Goal: Information Seeking & Learning: Check status

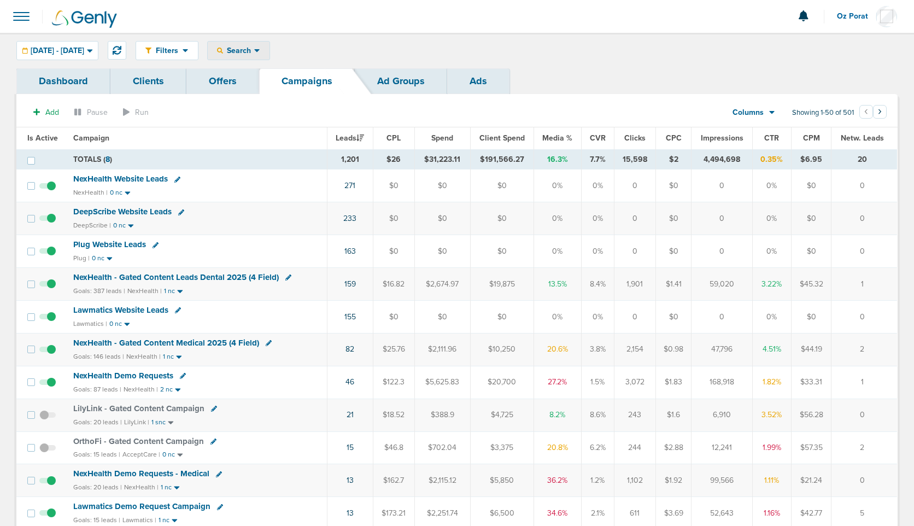
click at [269, 55] on div "Search" at bounding box center [239, 51] width 62 height 18
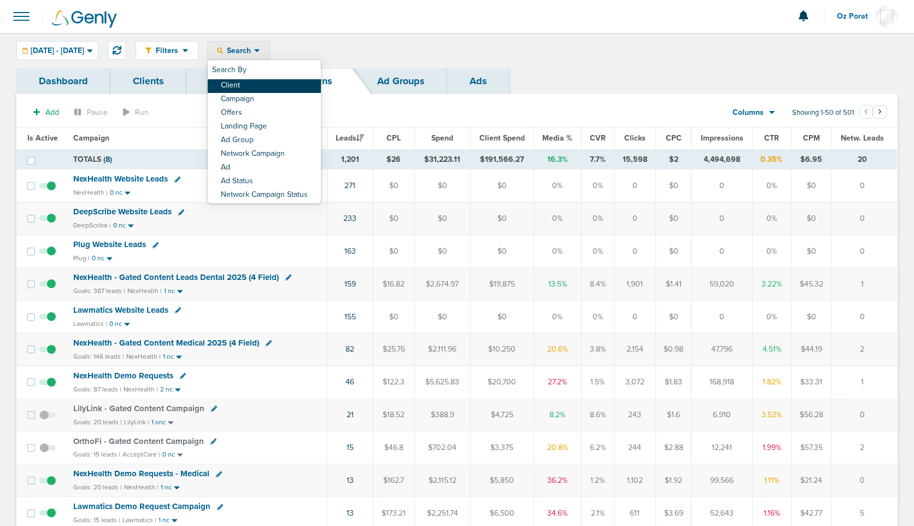
click at [285, 88] on link "Client" at bounding box center [264, 86] width 113 height 14
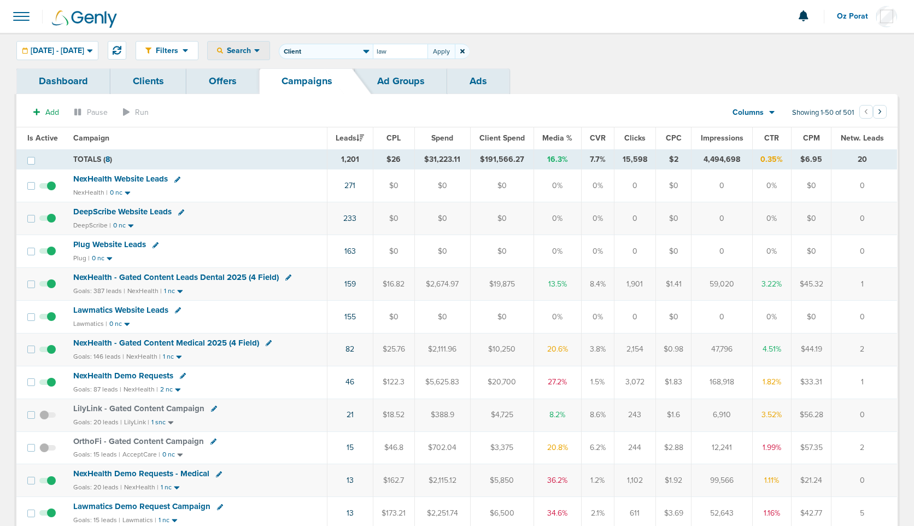
type input "law"
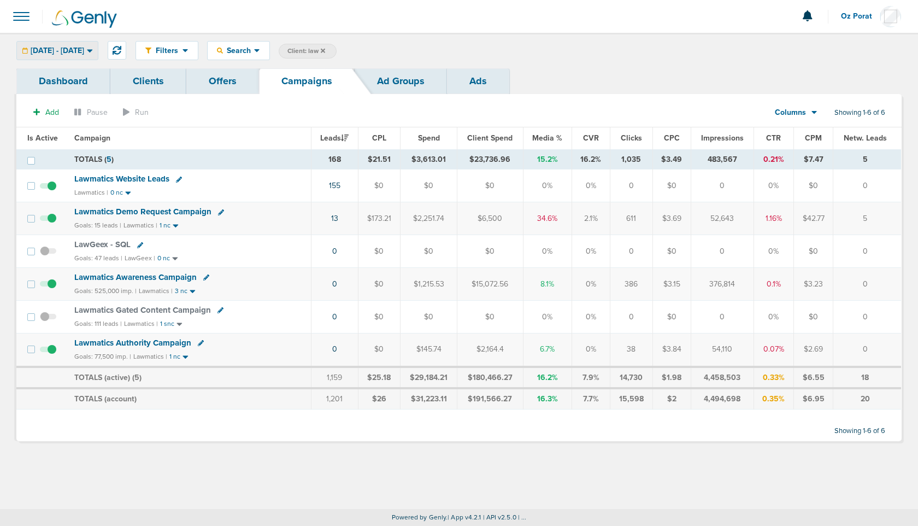
click at [84, 50] on span "[DATE] - [DATE]" at bounding box center [58, 51] width 54 height 8
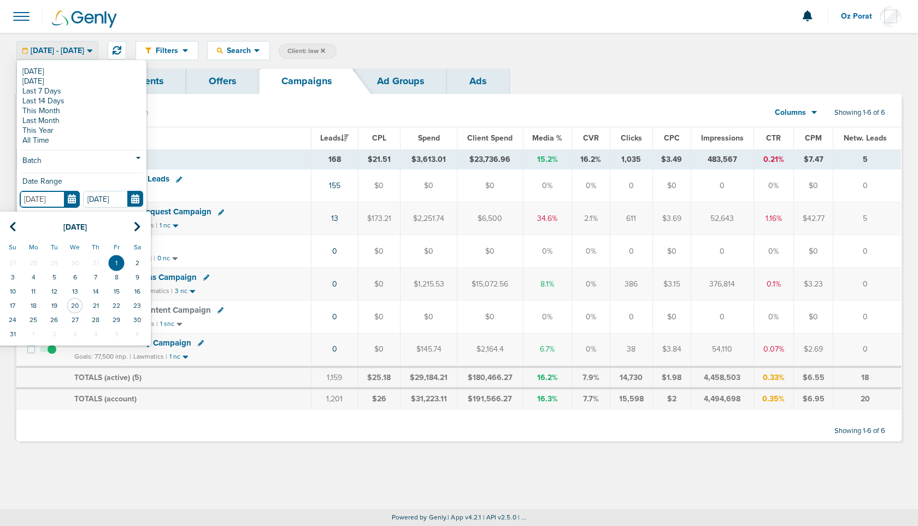
click at [76, 199] on input "[DATE]" at bounding box center [50, 199] width 60 height 17
click at [14, 224] on icon at bounding box center [12, 226] width 7 height 11
click at [55, 260] on td "1" at bounding box center [54, 263] width 21 height 14
type input "[DATE]"
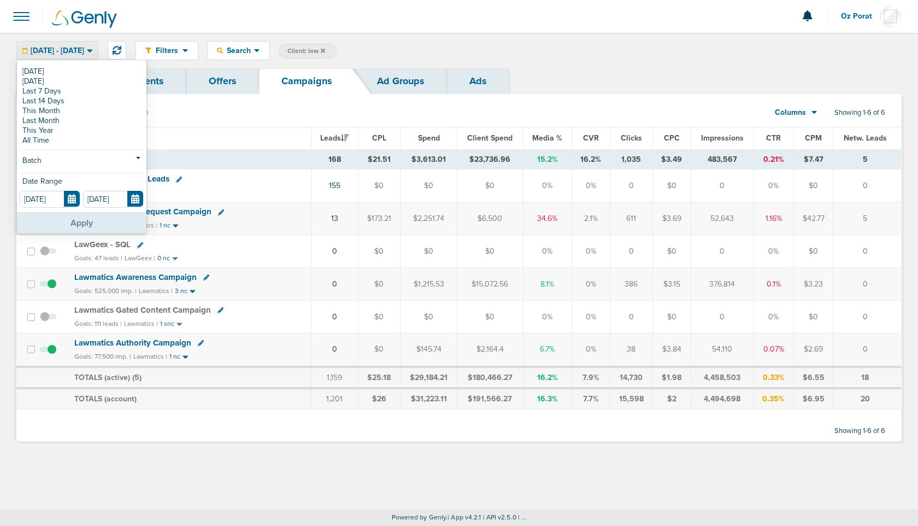
drag, startPoint x: 100, startPoint y: 222, endPoint x: 105, endPoint y: 219, distance: 6.1
click at [105, 219] on button "Apply" at bounding box center [82, 222] width 130 height 21
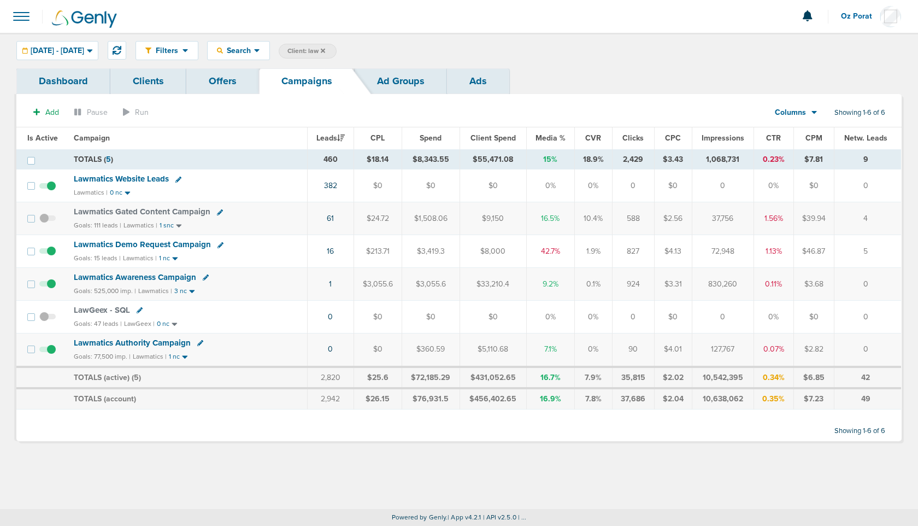
click at [23, 21] on span at bounding box center [21, 16] width 24 height 24
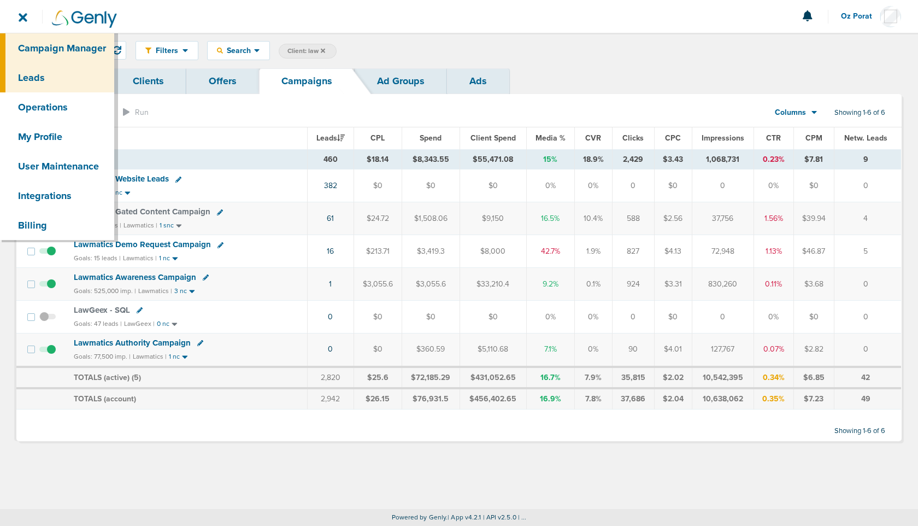
click at [36, 78] on link "Leads" at bounding box center [57, 78] width 114 height 30
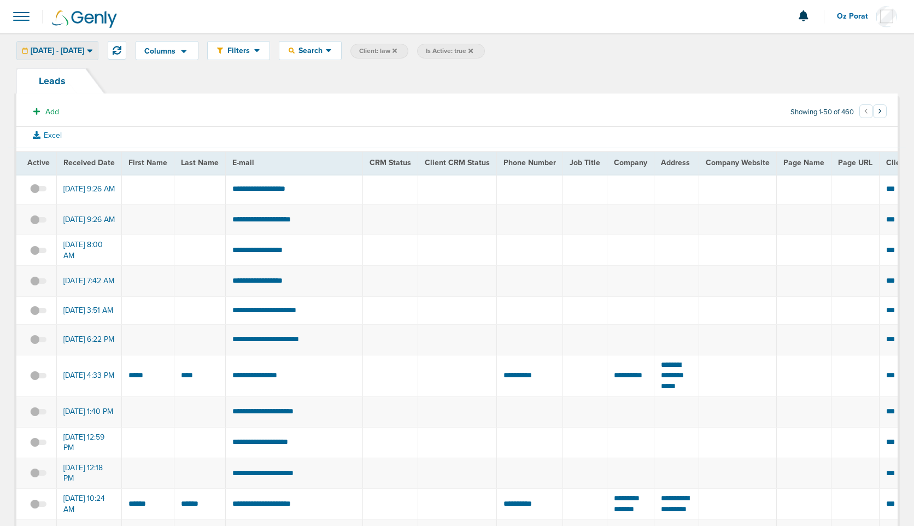
click at [84, 48] on span "[DATE] - [DATE]" at bounding box center [58, 51] width 54 height 8
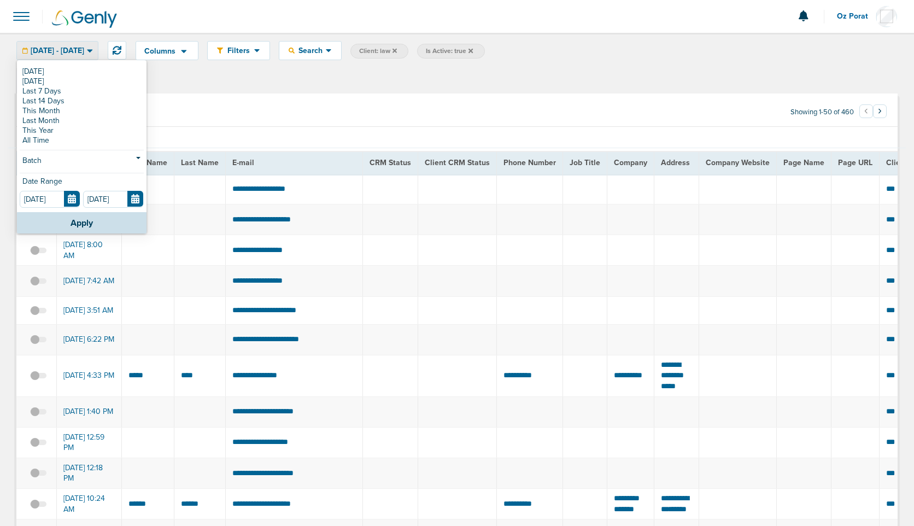
click at [412, 86] on div "Leads" at bounding box center [456, 80] width 881 height 25
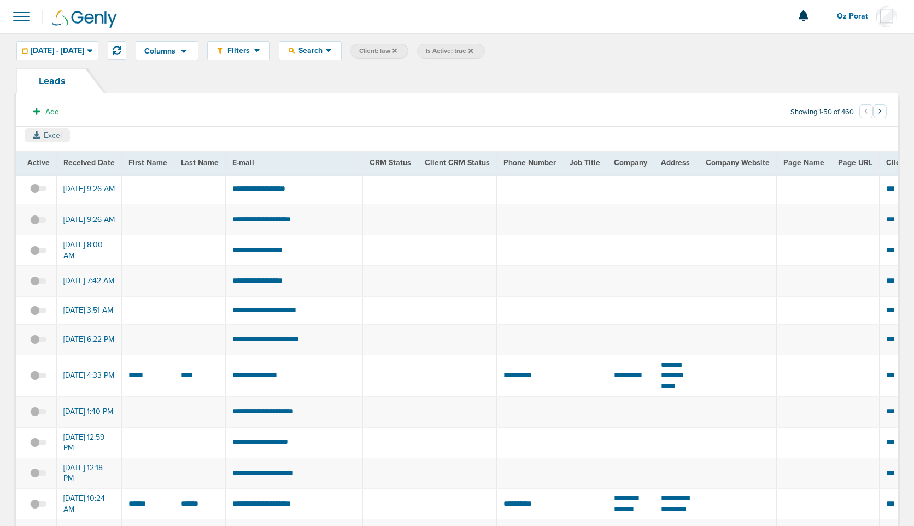
click at [42, 133] on button "Excel" at bounding box center [47, 135] width 45 height 14
click at [84, 51] on span "[DATE] - [DATE]" at bounding box center [58, 51] width 54 height 8
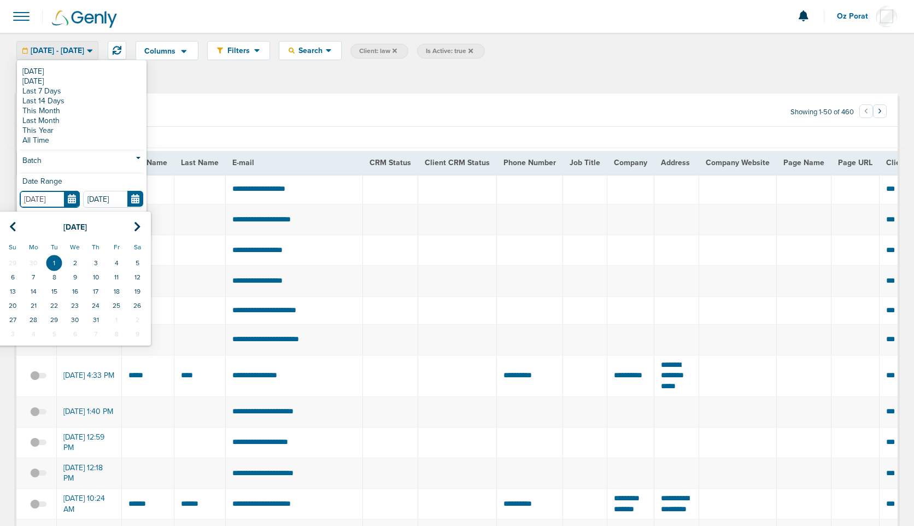
click at [76, 196] on input "[DATE]" at bounding box center [50, 199] width 60 height 17
click at [11, 228] on icon at bounding box center [12, 226] width 7 height 11
click at [33, 321] on td "30" at bounding box center [33, 320] width 21 height 14
type input "[DATE]"
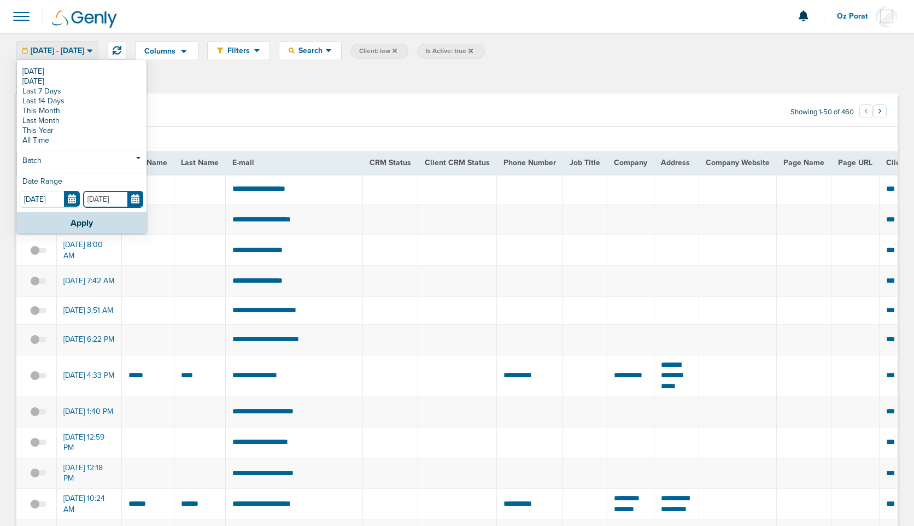
click at [135, 204] on input "[DATE]" at bounding box center [113, 199] width 60 height 17
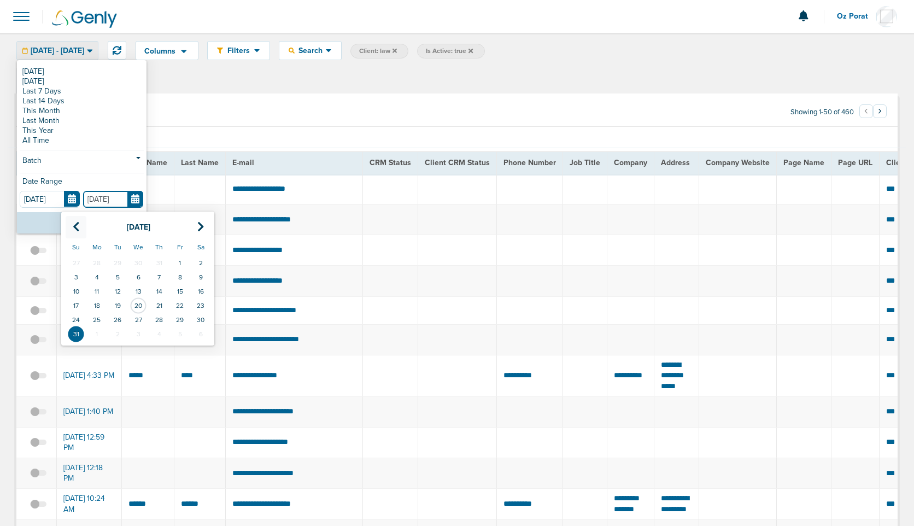
click at [77, 230] on icon at bounding box center [76, 226] width 7 height 11
click at [95, 319] on td "30" at bounding box center [96, 320] width 21 height 14
type input "[DATE]"
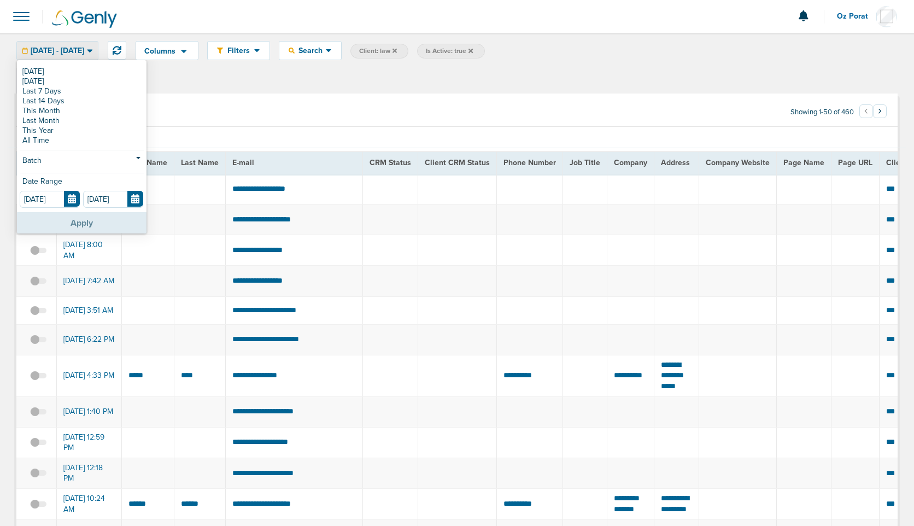
click at [105, 224] on button "Apply" at bounding box center [82, 222] width 130 height 21
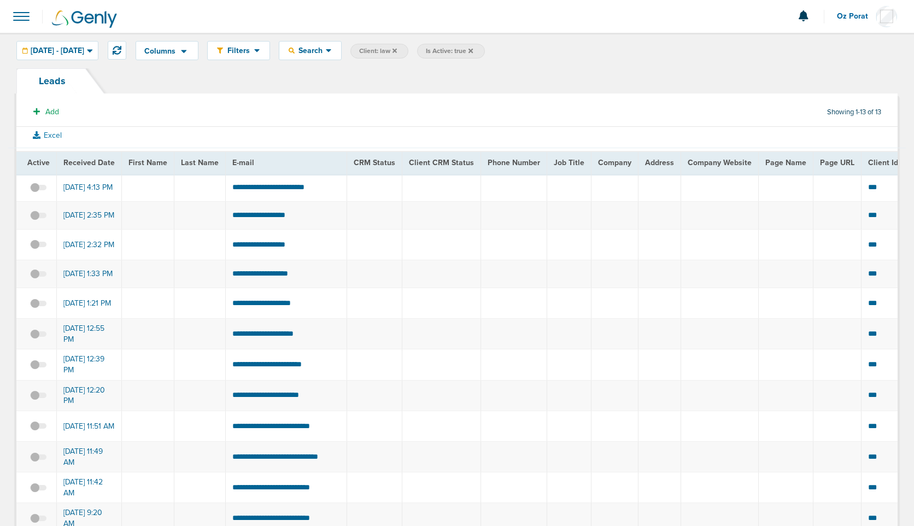
click at [23, 16] on span at bounding box center [21, 16] width 24 height 24
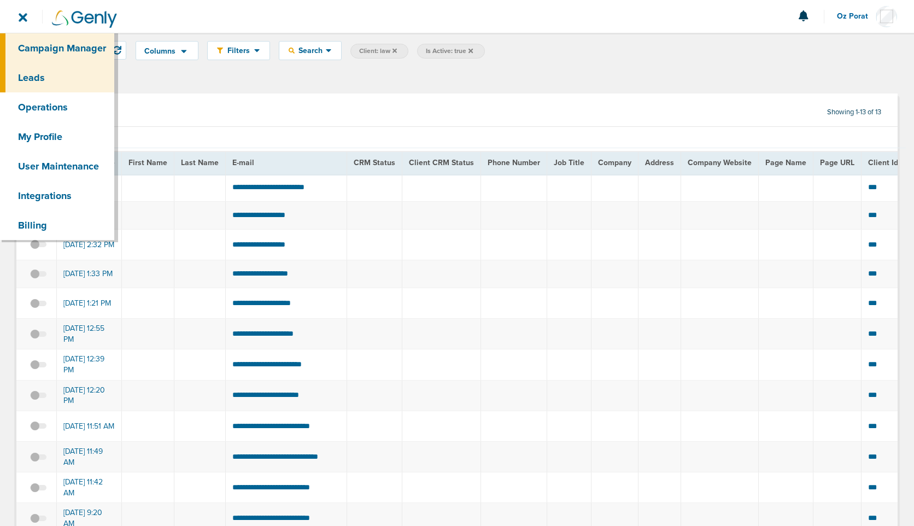
click at [39, 40] on link "Campaign Manager" at bounding box center [57, 48] width 114 height 30
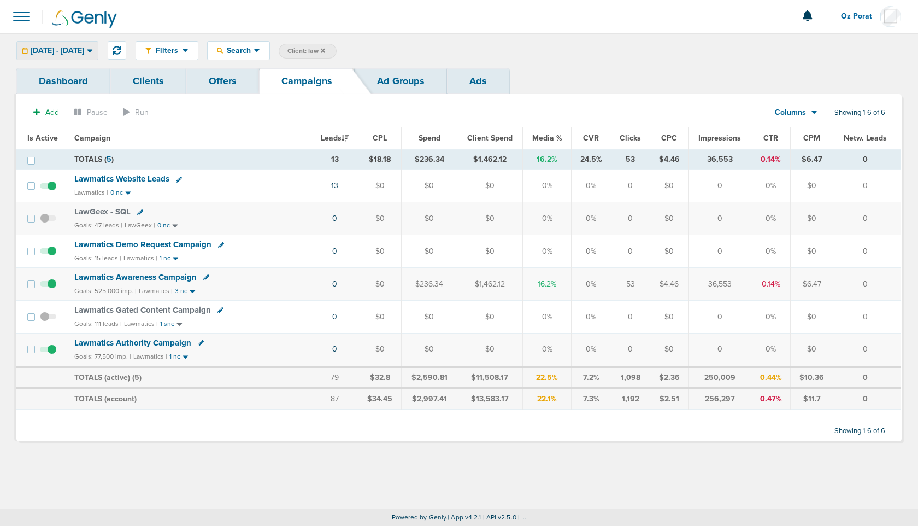
click at [84, 52] on span "[DATE] - [DATE]" at bounding box center [58, 51] width 54 height 8
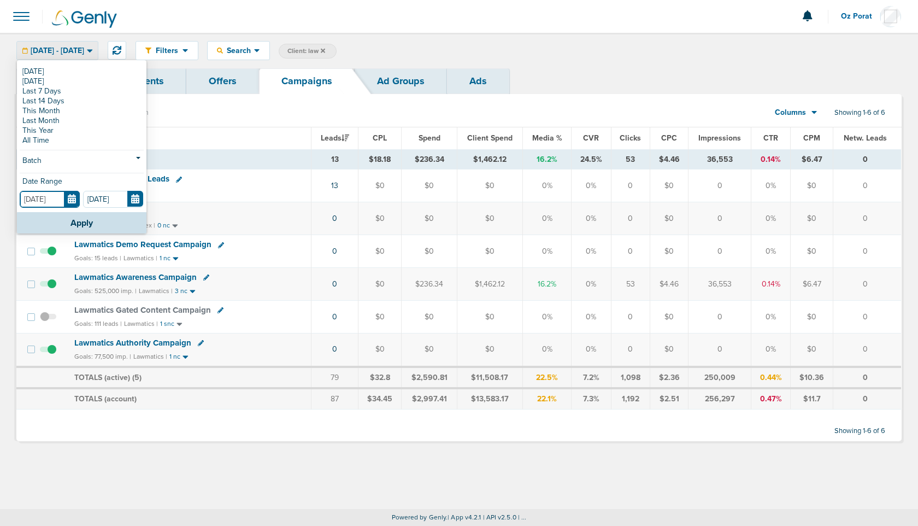
click at [76, 195] on input "[DATE]" at bounding box center [50, 199] width 60 height 17
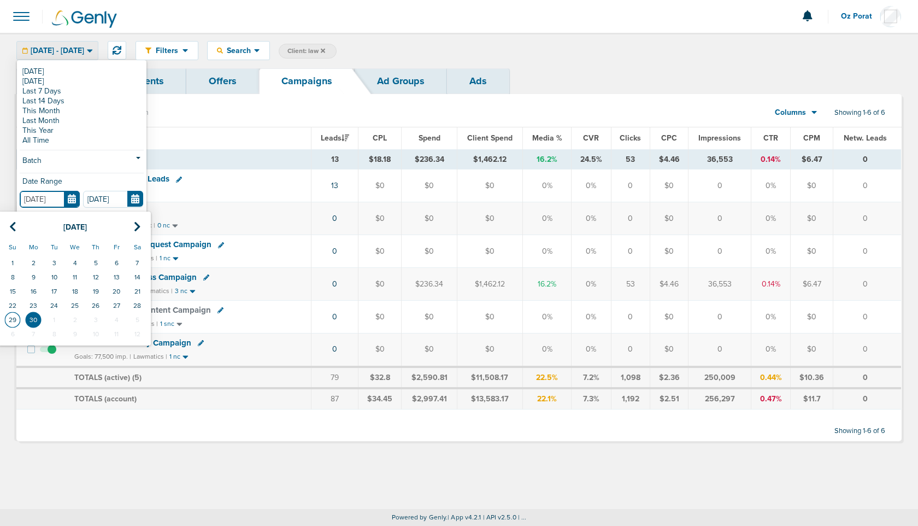
click at [9, 319] on td "29" at bounding box center [12, 320] width 21 height 14
type input "[DATE]"
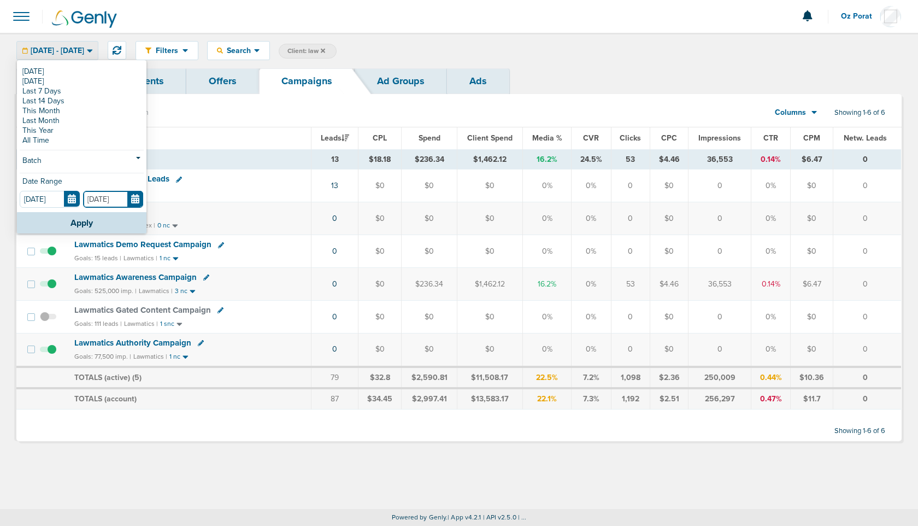
click at [135, 201] on input "[DATE]" at bounding box center [113, 199] width 60 height 17
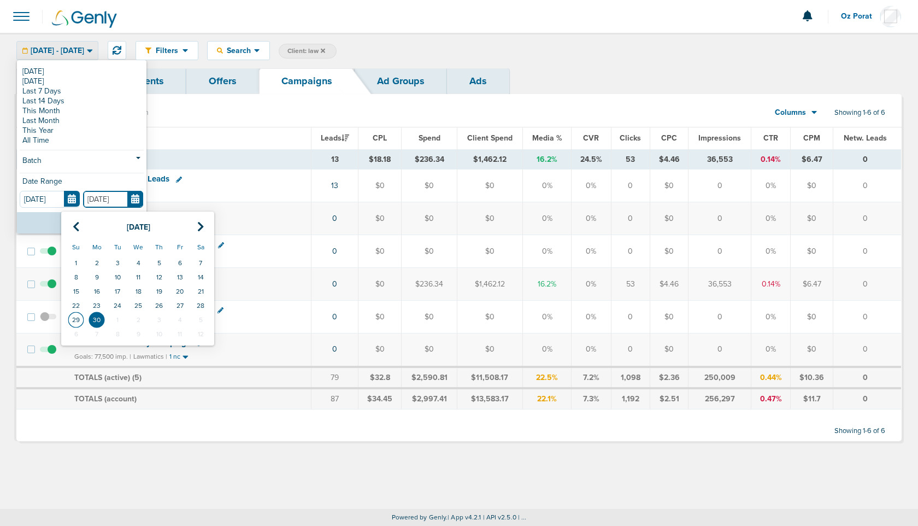
click at [70, 318] on td "29" at bounding box center [76, 320] width 21 height 14
type input "[DATE]"
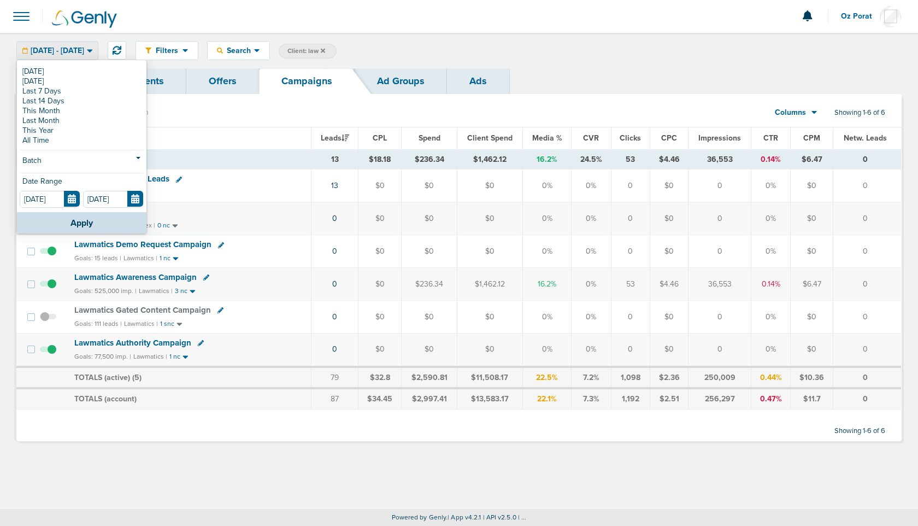
click at [70, 211] on div "[DATE] [DATE] Last 7 Days Last 14 Days This Month Last Month This Year All Time…" at bounding box center [82, 136] width 130 height 151
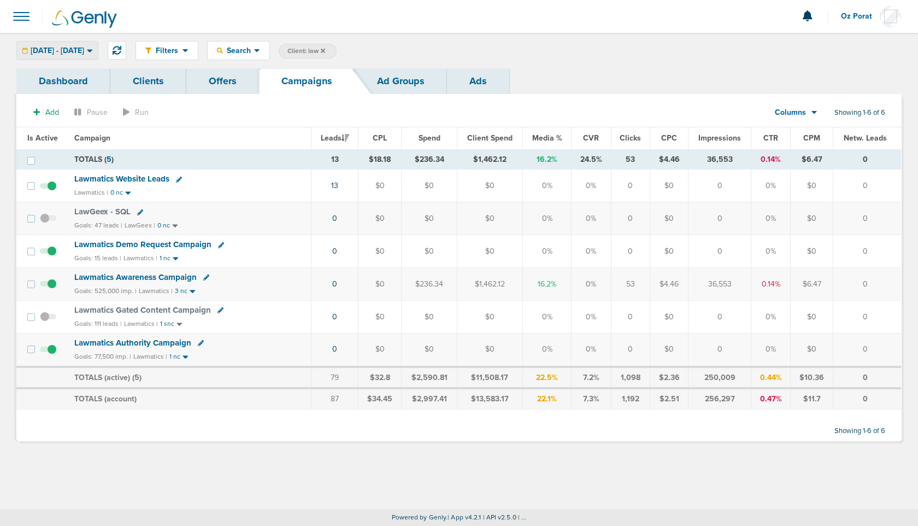
click at [98, 58] on div "[DATE] - [DATE]" at bounding box center [57, 51] width 81 height 18
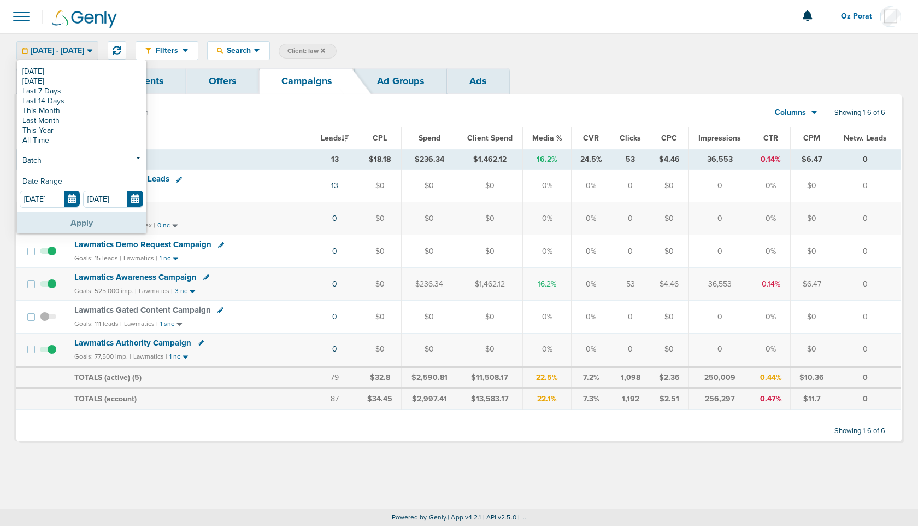
click at [70, 224] on button "Apply" at bounding box center [82, 222] width 130 height 21
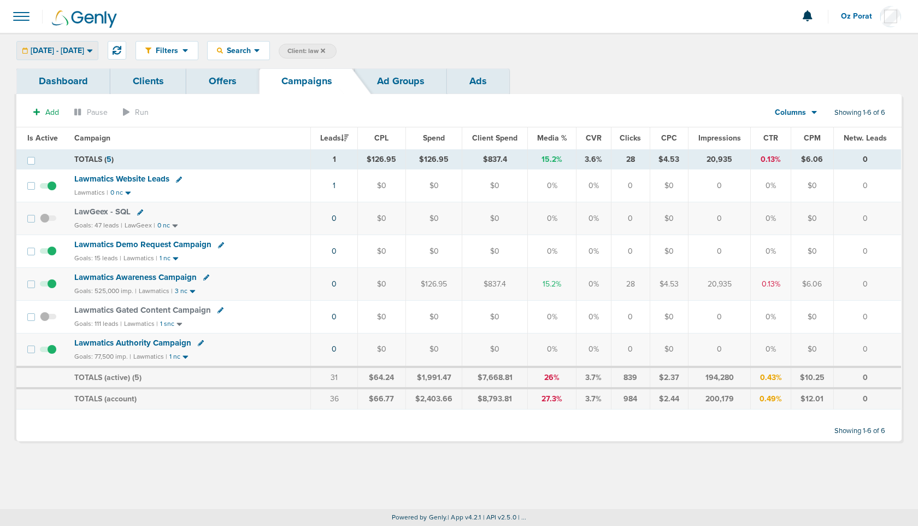
click at [84, 51] on span "[DATE] - [DATE]" at bounding box center [58, 51] width 54 height 8
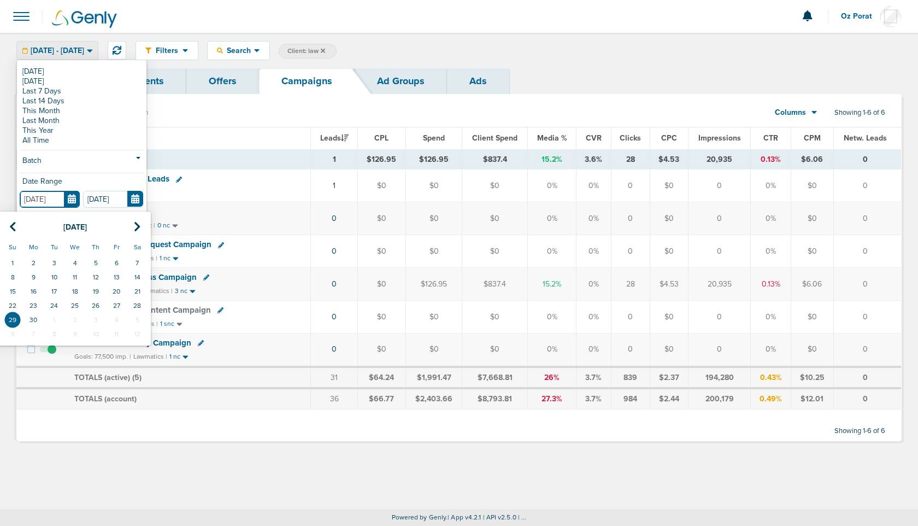
click at [73, 192] on input "[DATE]" at bounding box center [50, 199] width 60 height 17
click at [136, 302] on td "28" at bounding box center [137, 305] width 21 height 14
type input "[DATE]"
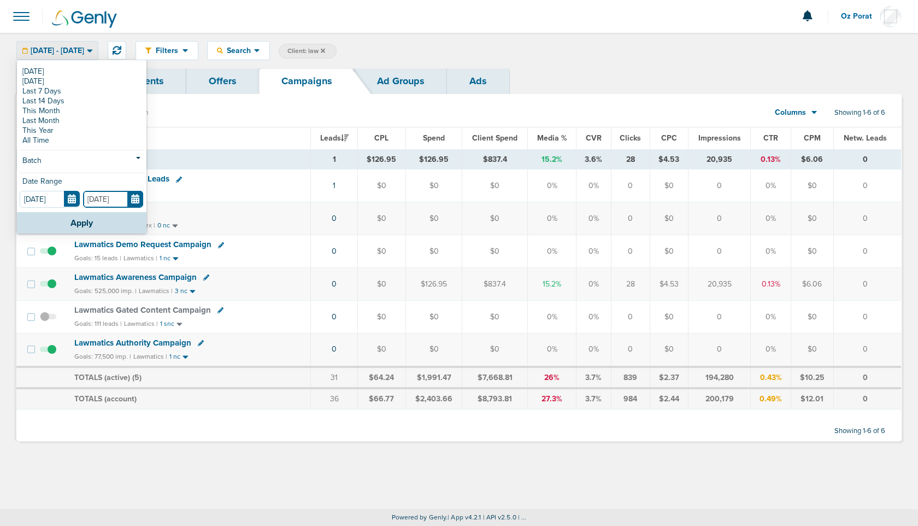
click at [135, 193] on input "[DATE]" at bounding box center [113, 199] width 60 height 17
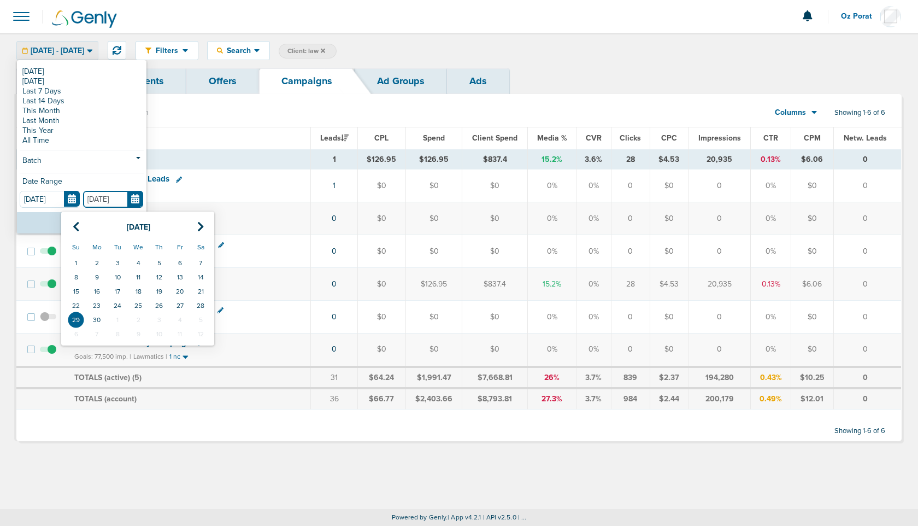
click at [202, 302] on td "28" at bounding box center [200, 305] width 21 height 14
type input "[DATE]"
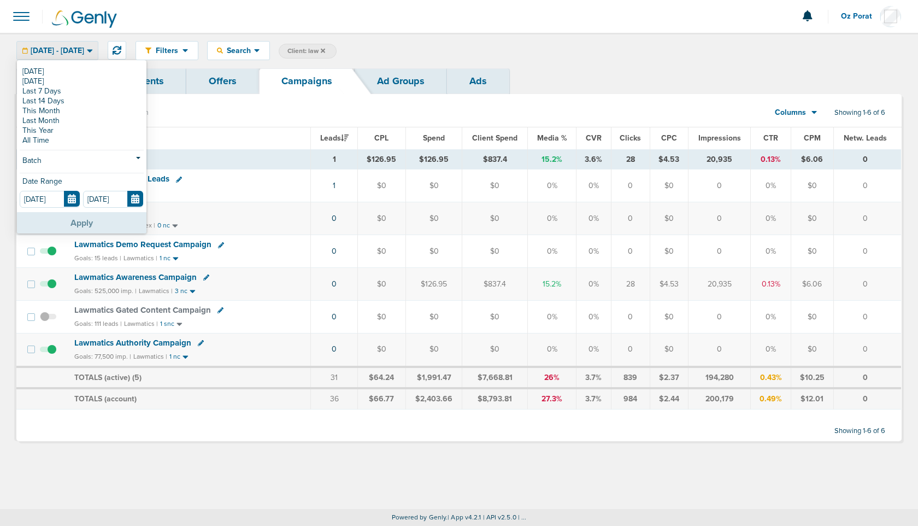
click at [77, 222] on button "Apply" at bounding box center [82, 222] width 130 height 21
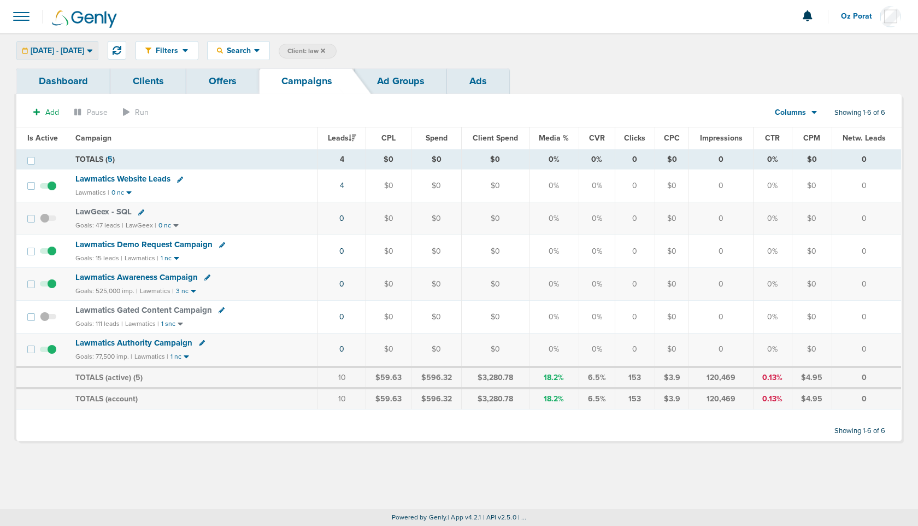
click at [89, 57] on div "[DATE] - [DATE]" at bounding box center [57, 51] width 81 height 18
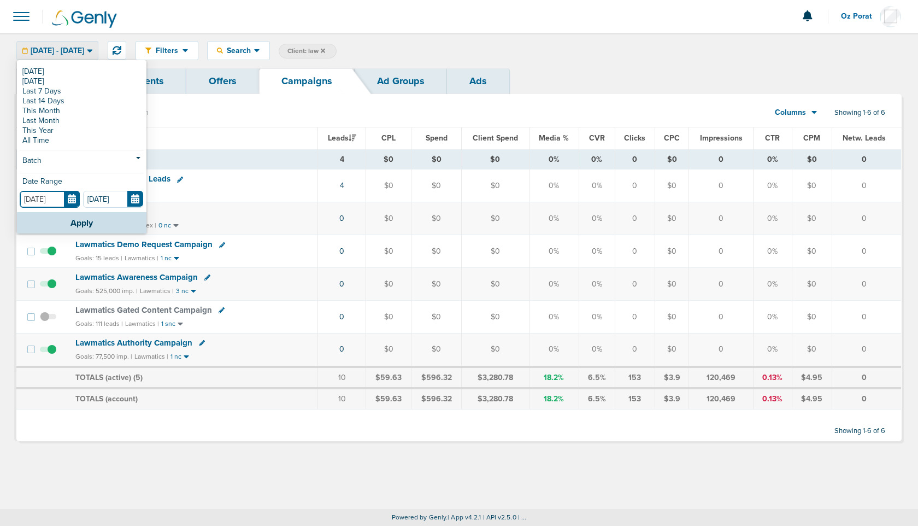
click at [70, 195] on input "[DATE]" at bounding box center [50, 199] width 60 height 17
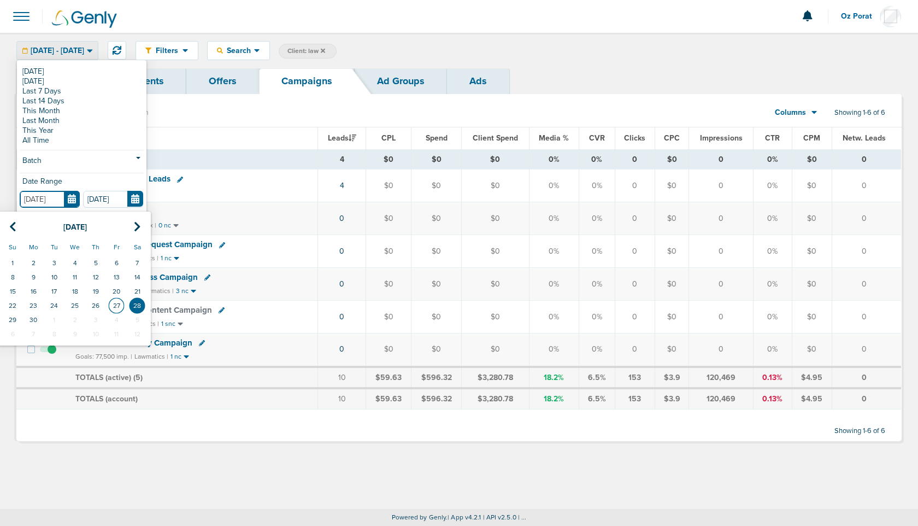
click at [116, 304] on td "27" at bounding box center [116, 305] width 21 height 14
type input "[DATE]"
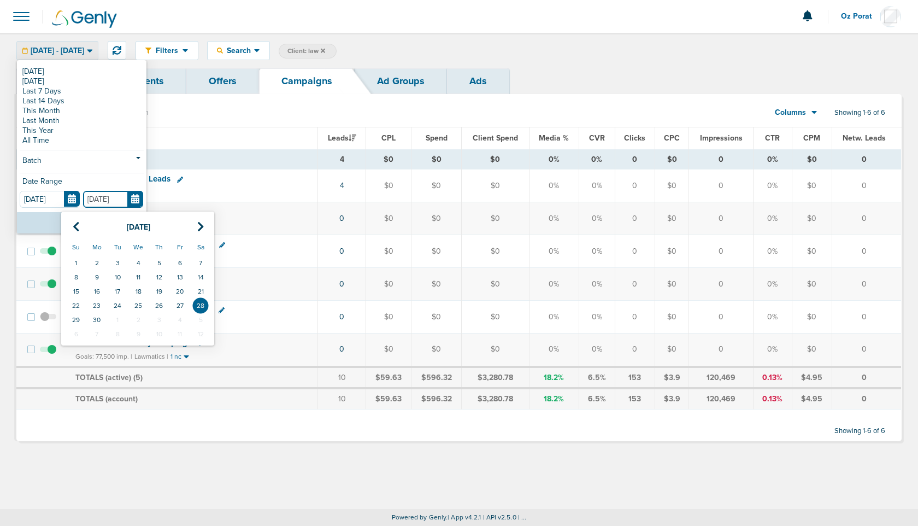
click at [131, 198] on input "[DATE]" at bounding box center [113, 199] width 60 height 17
click at [176, 304] on td "27" at bounding box center [179, 305] width 21 height 14
type input "[DATE]"
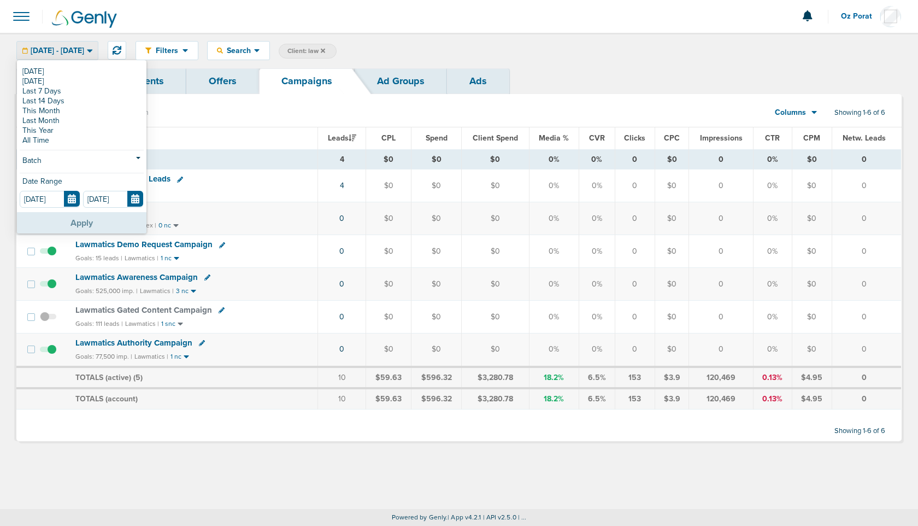
click at [73, 221] on button "Apply" at bounding box center [82, 222] width 130 height 21
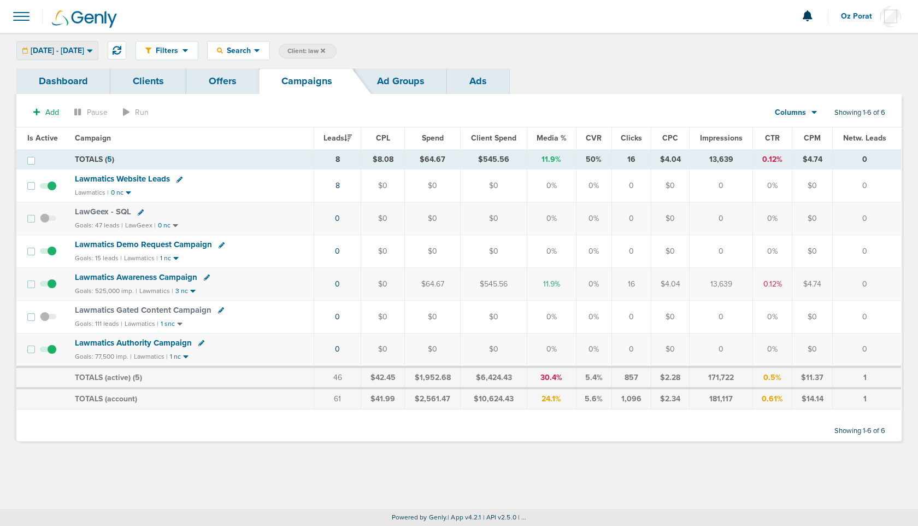
click at [84, 47] on span "[DATE] - [DATE]" at bounding box center [58, 51] width 54 height 8
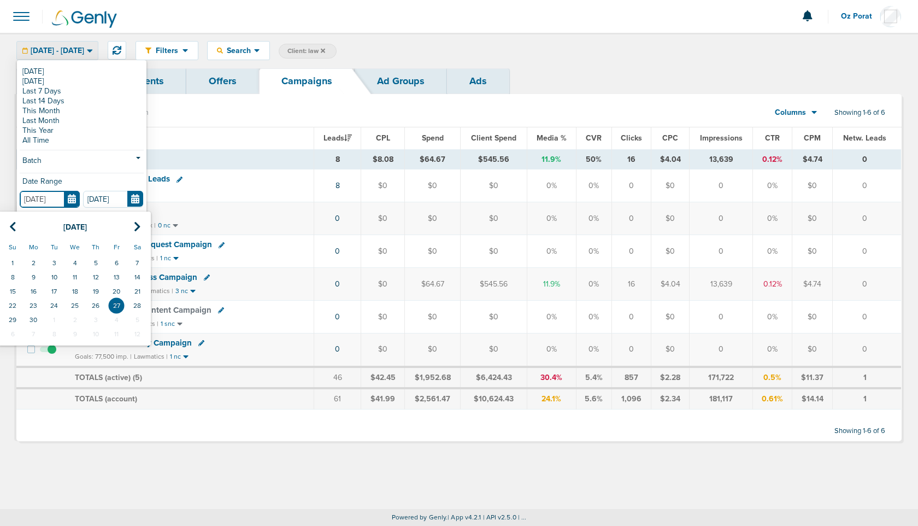
click at [74, 193] on input "[DATE]" at bounding box center [50, 199] width 60 height 17
click at [97, 306] on td "26" at bounding box center [95, 305] width 21 height 14
type input "[DATE]"
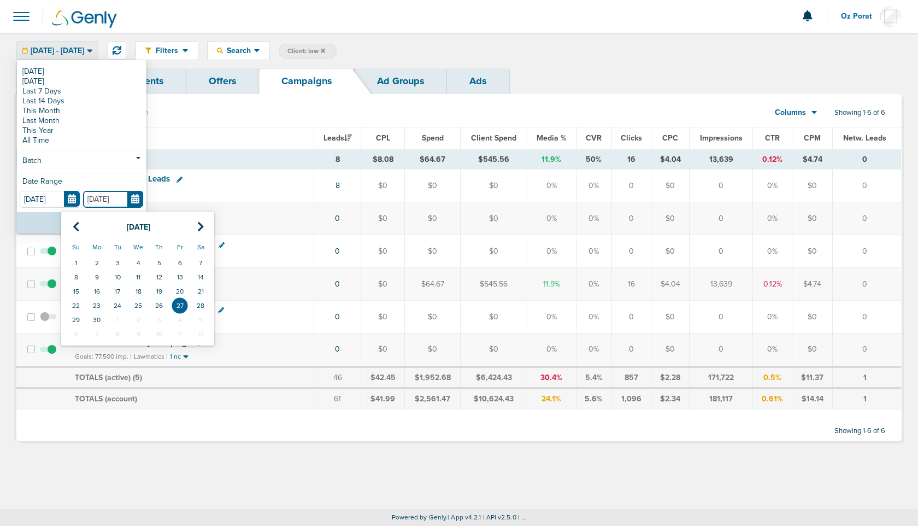
click at [138, 197] on input "[DATE]" at bounding box center [113, 199] width 60 height 17
click at [160, 303] on td "26" at bounding box center [159, 305] width 21 height 14
type input "[DATE]"
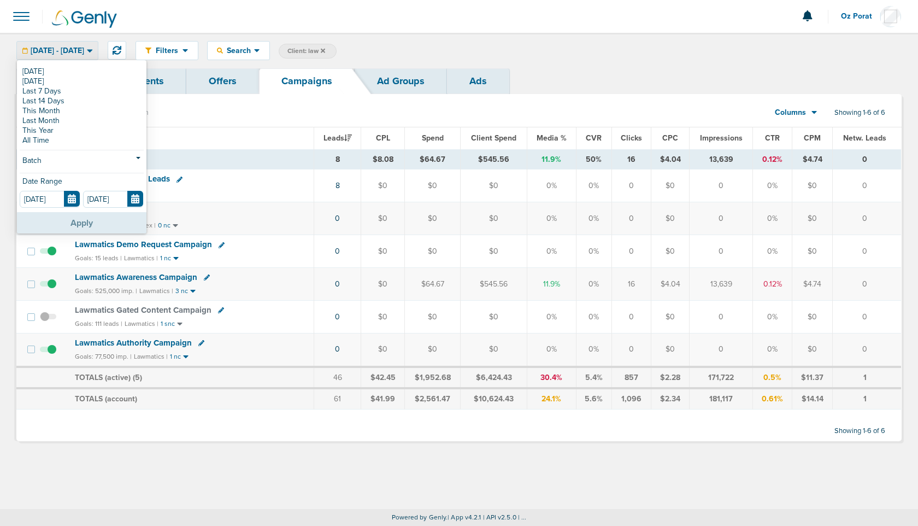
click at [86, 224] on button "Apply" at bounding box center [82, 222] width 130 height 21
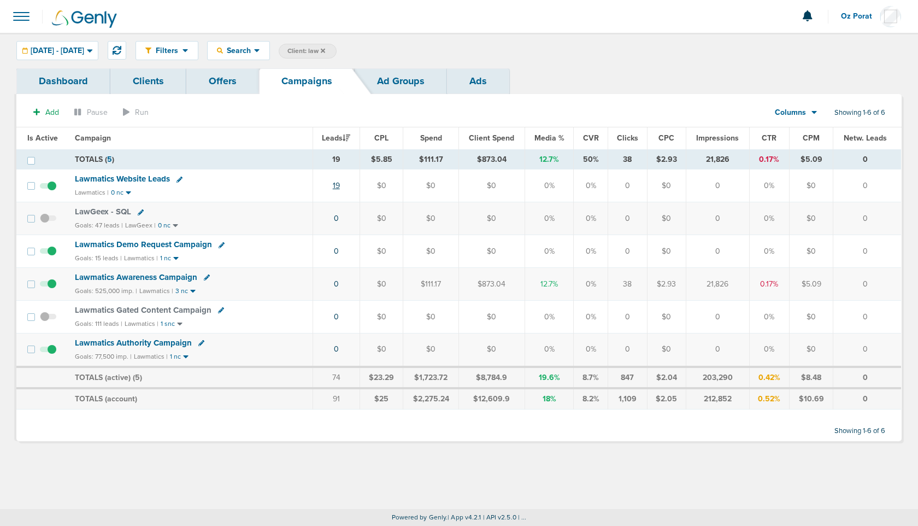
click at [337, 181] on link "19" at bounding box center [336, 185] width 7 height 9
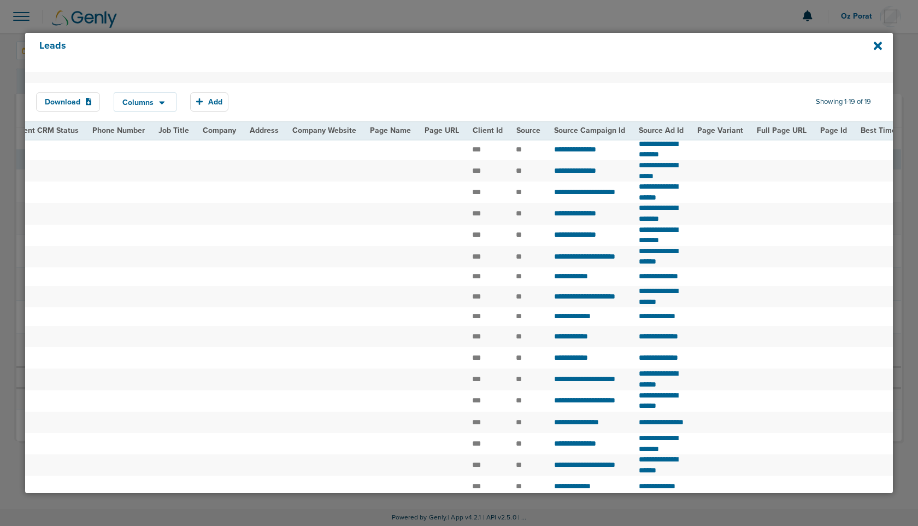
scroll to position [99, 0]
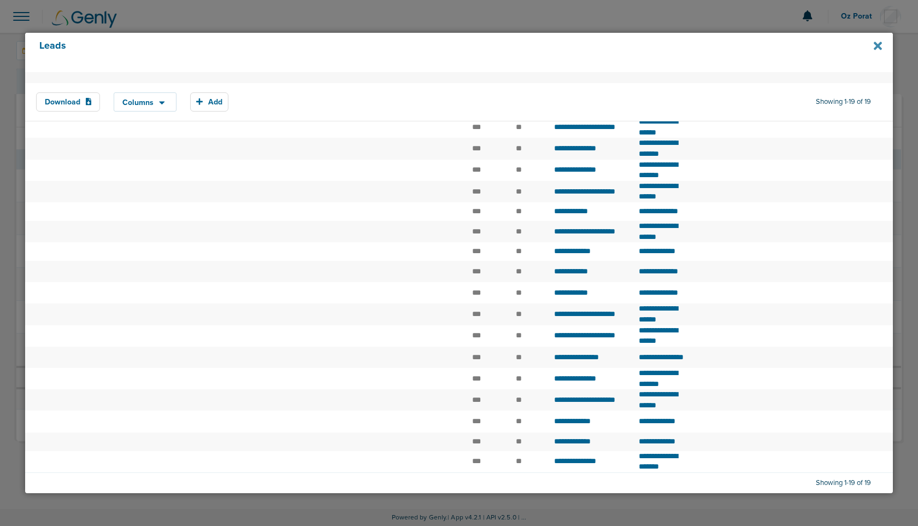
click at [877, 45] on icon at bounding box center [878, 46] width 8 height 8
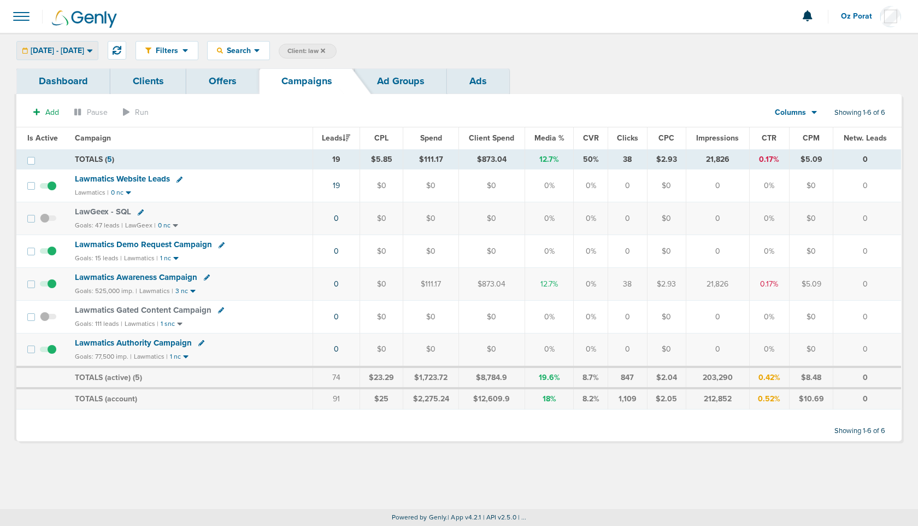
click at [84, 49] on span "[DATE] - [DATE]" at bounding box center [58, 51] width 54 height 8
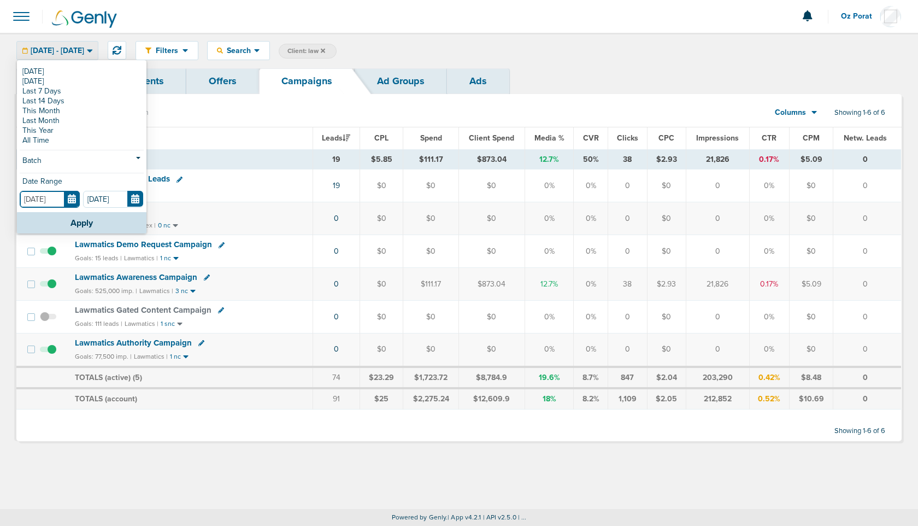
click at [73, 197] on input "[DATE]" at bounding box center [50, 199] width 60 height 17
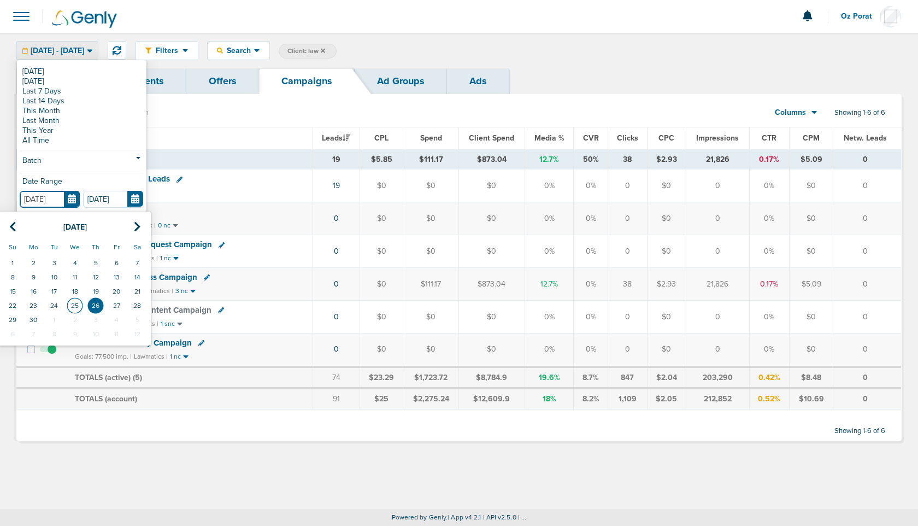
click at [75, 303] on td "25" at bounding box center [74, 305] width 21 height 14
type input "[DATE]"
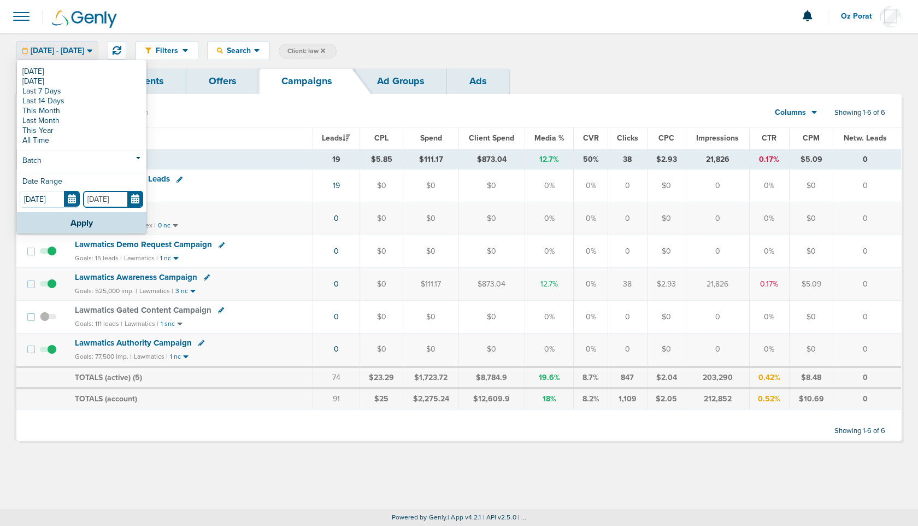
click at [134, 197] on input "[DATE]" at bounding box center [113, 199] width 60 height 17
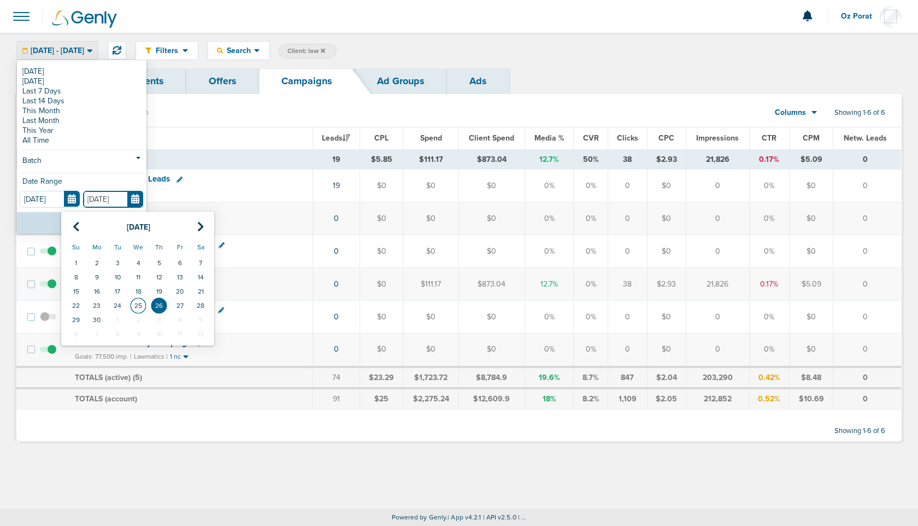
click at [137, 301] on td "25" at bounding box center [138, 305] width 21 height 14
type input "[DATE]"
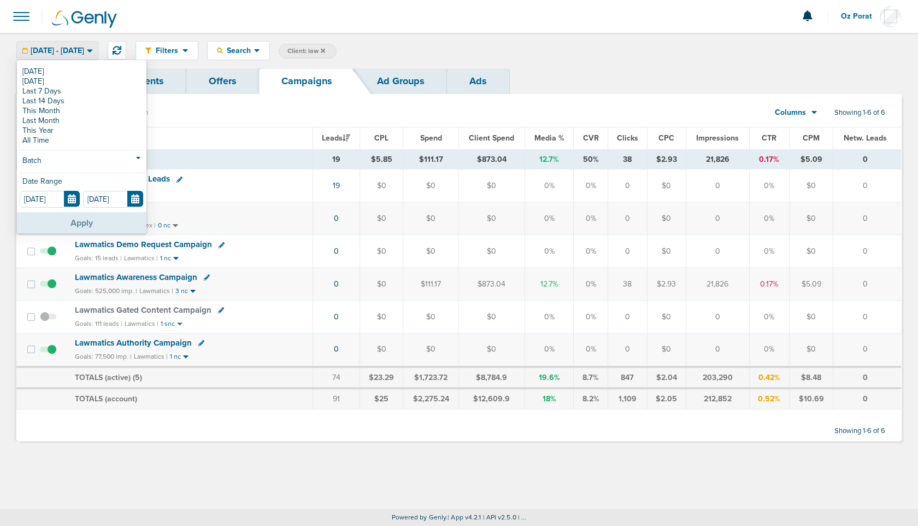
click at [68, 228] on button "Apply" at bounding box center [82, 222] width 130 height 21
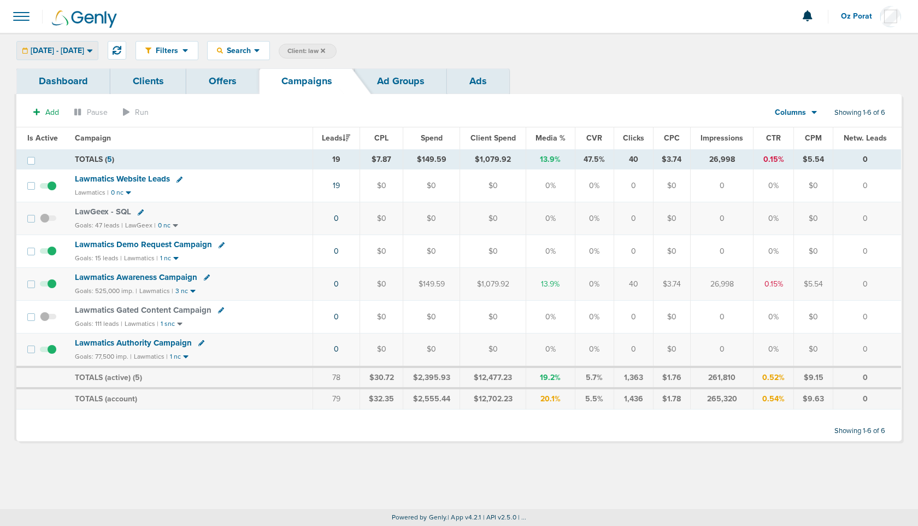
click at [82, 49] on span "[DATE] - [DATE]" at bounding box center [58, 51] width 54 height 8
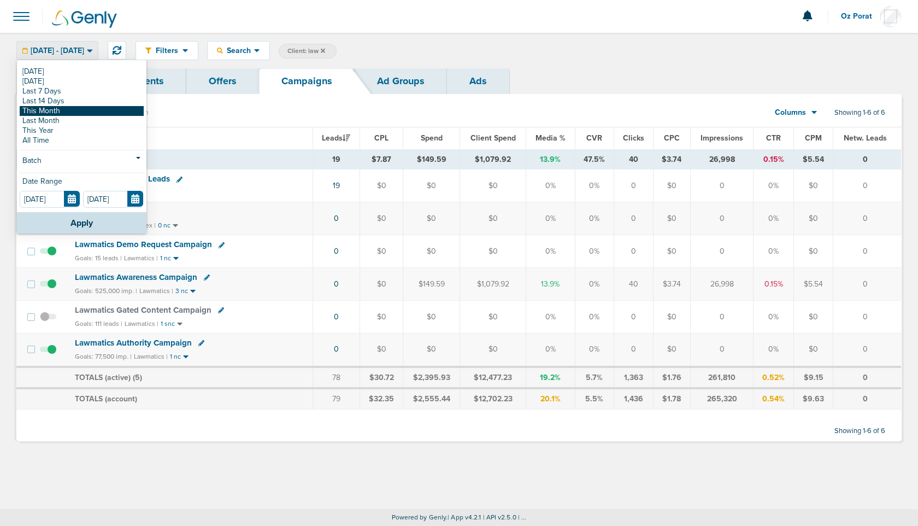
click at [62, 107] on link "This Month" at bounding box center [82, 111] width 124 height 10
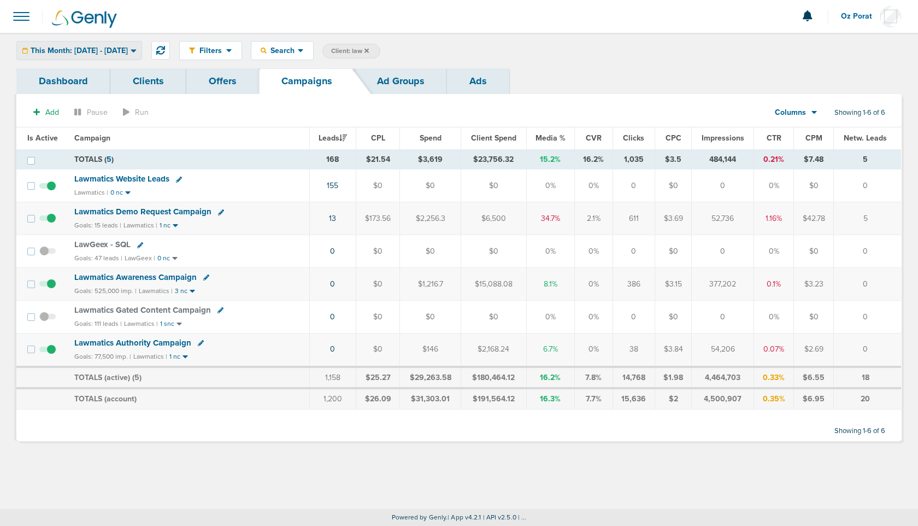
click at [114, 48] on span "This Month: [DATE] - [DATE]" at bounding box center [79, 51] width 97 height 8
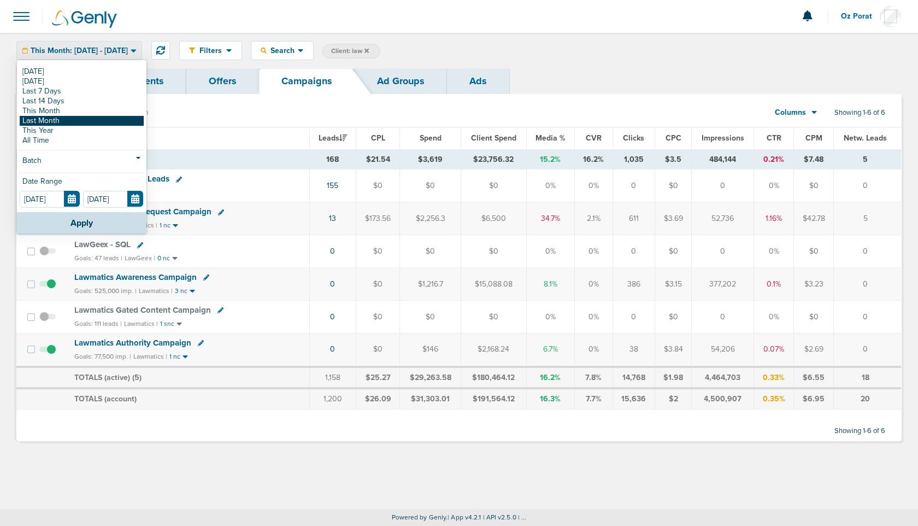
click at [79, 118] on link "Last Month" at bounding box center [82, 121] width 124 height 10
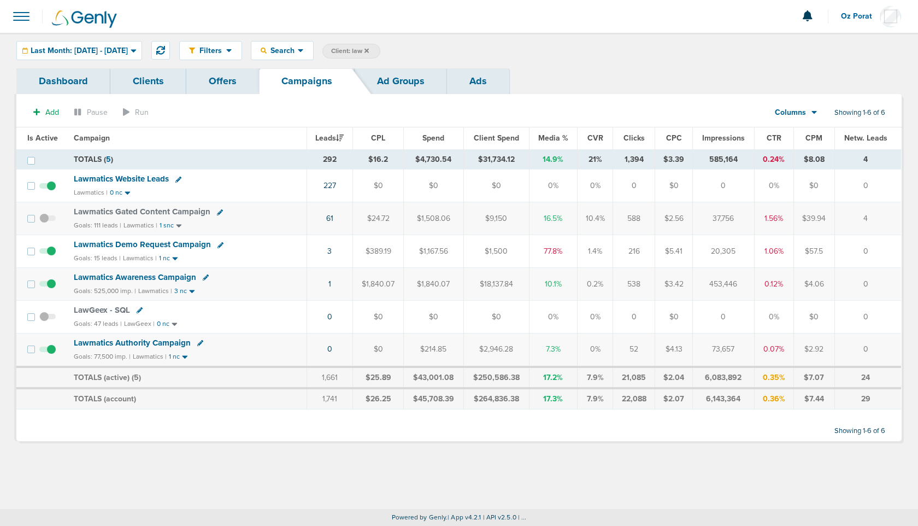
click at [126, 178] on span "Lawmatics Website Leads" at bounding box center [121, 179] width 95 height 10
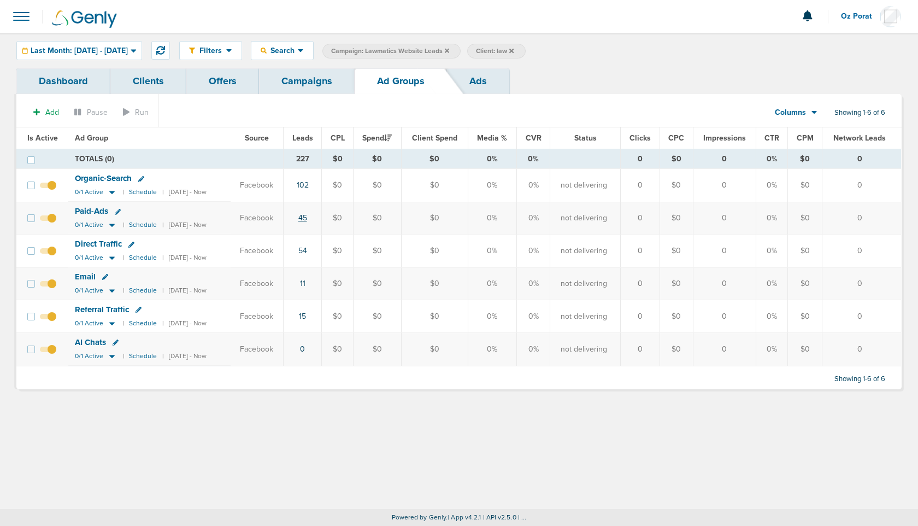
click at [307, 218] on link "45" at bounding box center [302, 217] width 9 height 9
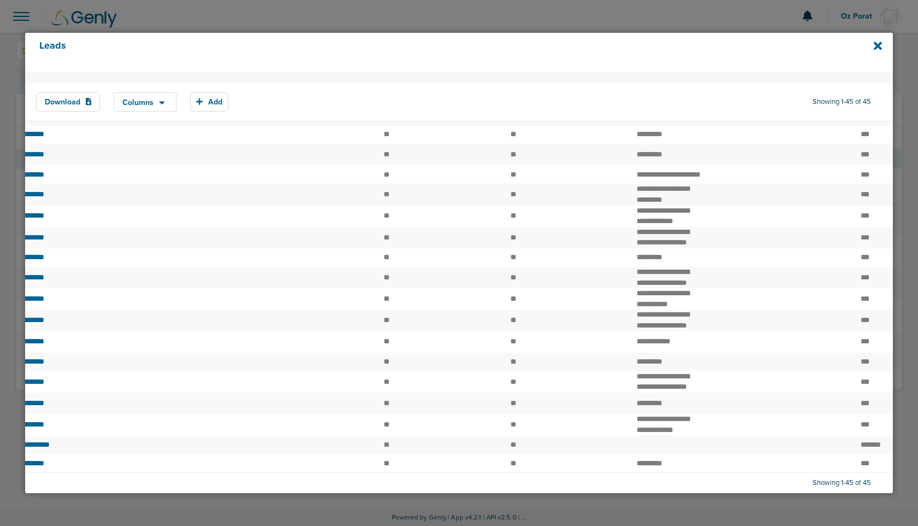
scroll to position [742, 0]
click at [878, 44] on icon at bounding box center [878, 46] width 8 height 8
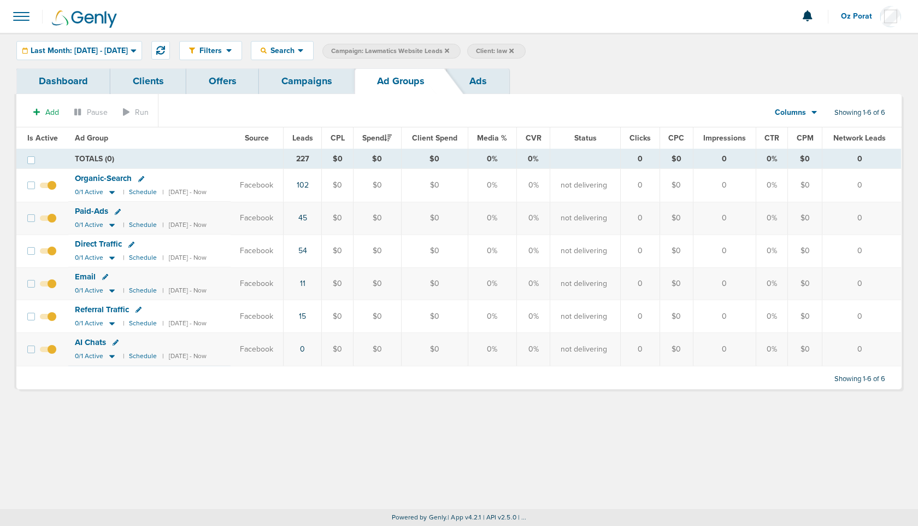
click at [449, 50] on icon at bounding box center [447, 50] width 4 height 4
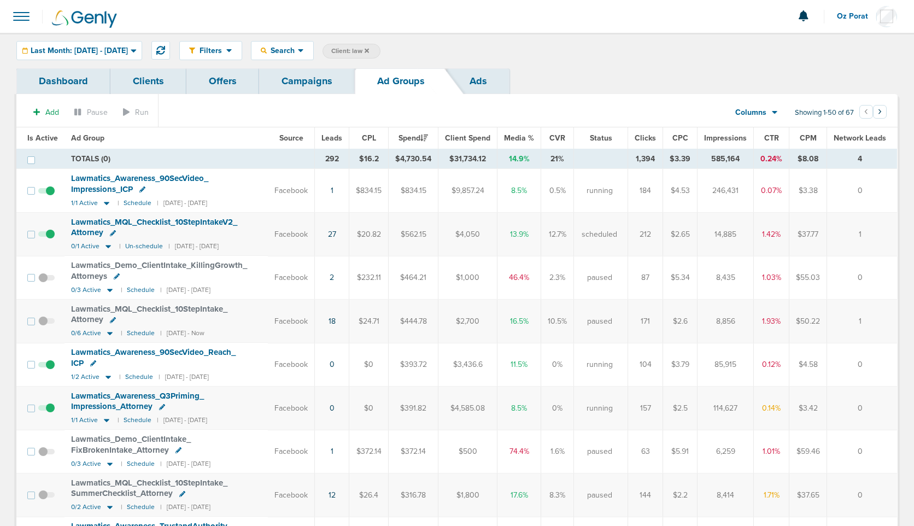
click at [369, 51] on icon at bounding box center [367, 50] width 4 height 4
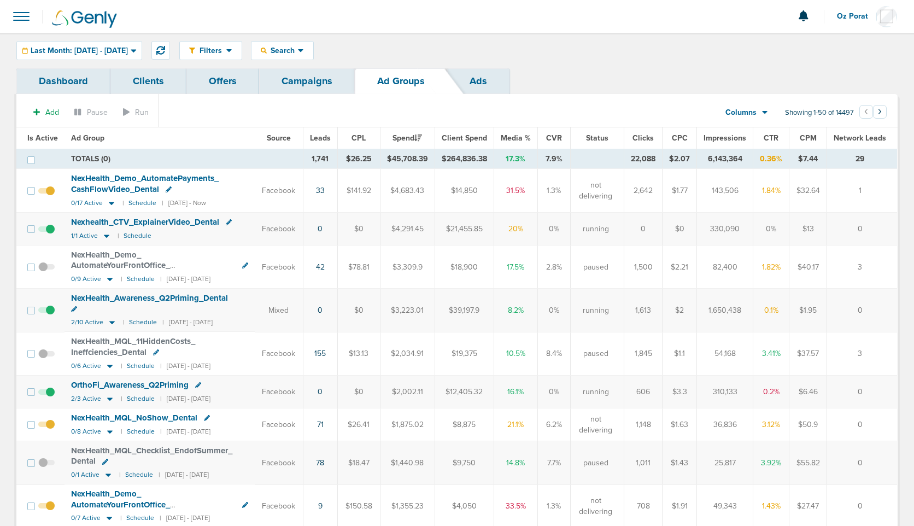
click at [851, 19] on span "Oz Porat" at bounding box center [856, 17] width 39 height 8
click at [838, 51] on link "Sign Out" at bounding box center [842, 47] width 109 height 14
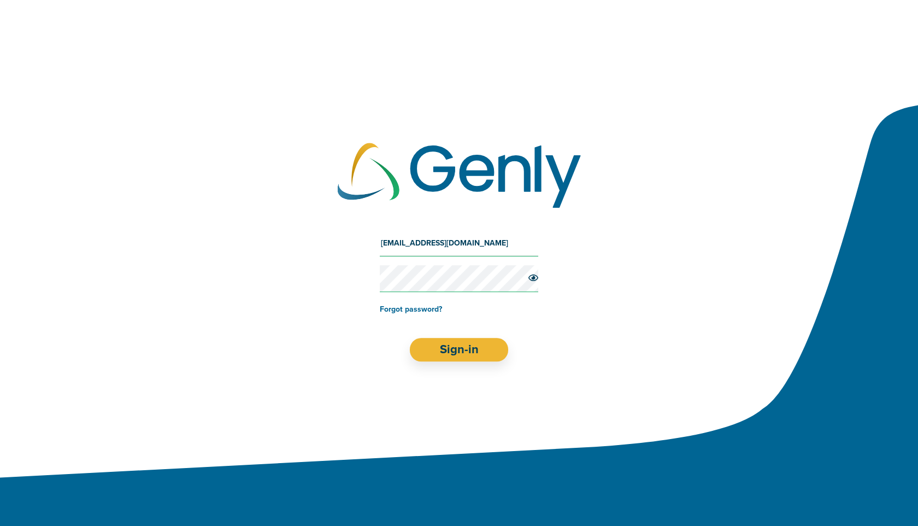
click at [402, 252] on input "[EMAIL_ADDRESS][DOMAIN_NAME]" at bounding box center [459, 243] width 158 height 26
type input "[EMAIL_ADDRESS][DOMAIN_NAME]"
click at [448, 349] on button "Sign-in" at bounding box center [459, 349] width 99 height 23
